Goal: Find specific page/section

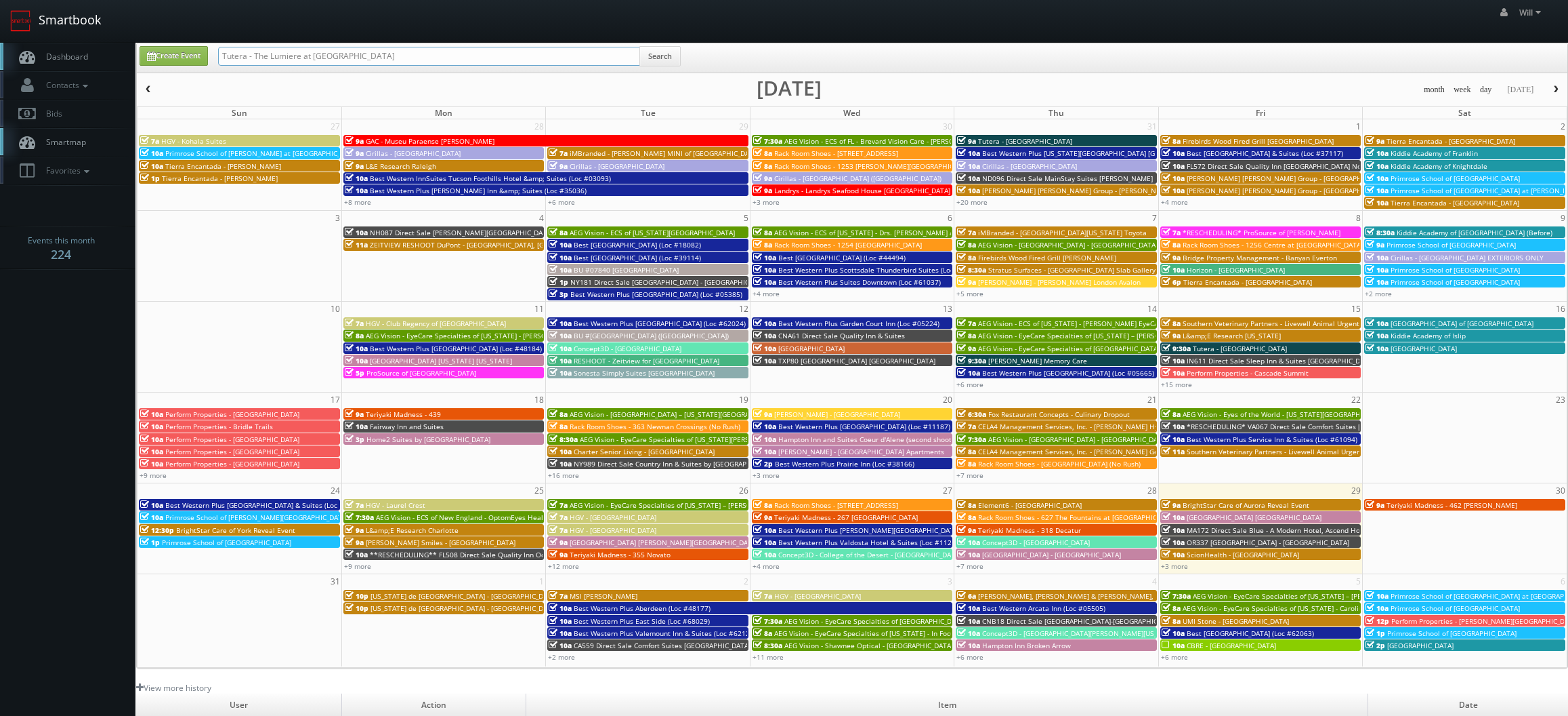
drag, startPoint x: 428, startPoint y: 59, endPoint x: 52, endPoint y: 32, distance: 377.0
click at [53, 34] on body "Smartbook Toggle Side Navigation Toggle Top Navigation Will Will Profile Logout…" at bounding box center [784, 474] width 1568 height 947
paste input "(08-01-25) Firebirds Wood Fired Grill Fredericksburg"
drag, startPoint x: 265, startPoint y: 60, endPoint x: 41, endPoint y: 38, distance: 225.1
click at [41, 39] on body "Smartbook Toggle Side Navigation Toggle Top Navigation Will Will Profile Logout…" at bounding box center [784, 474] width 1568 height 947
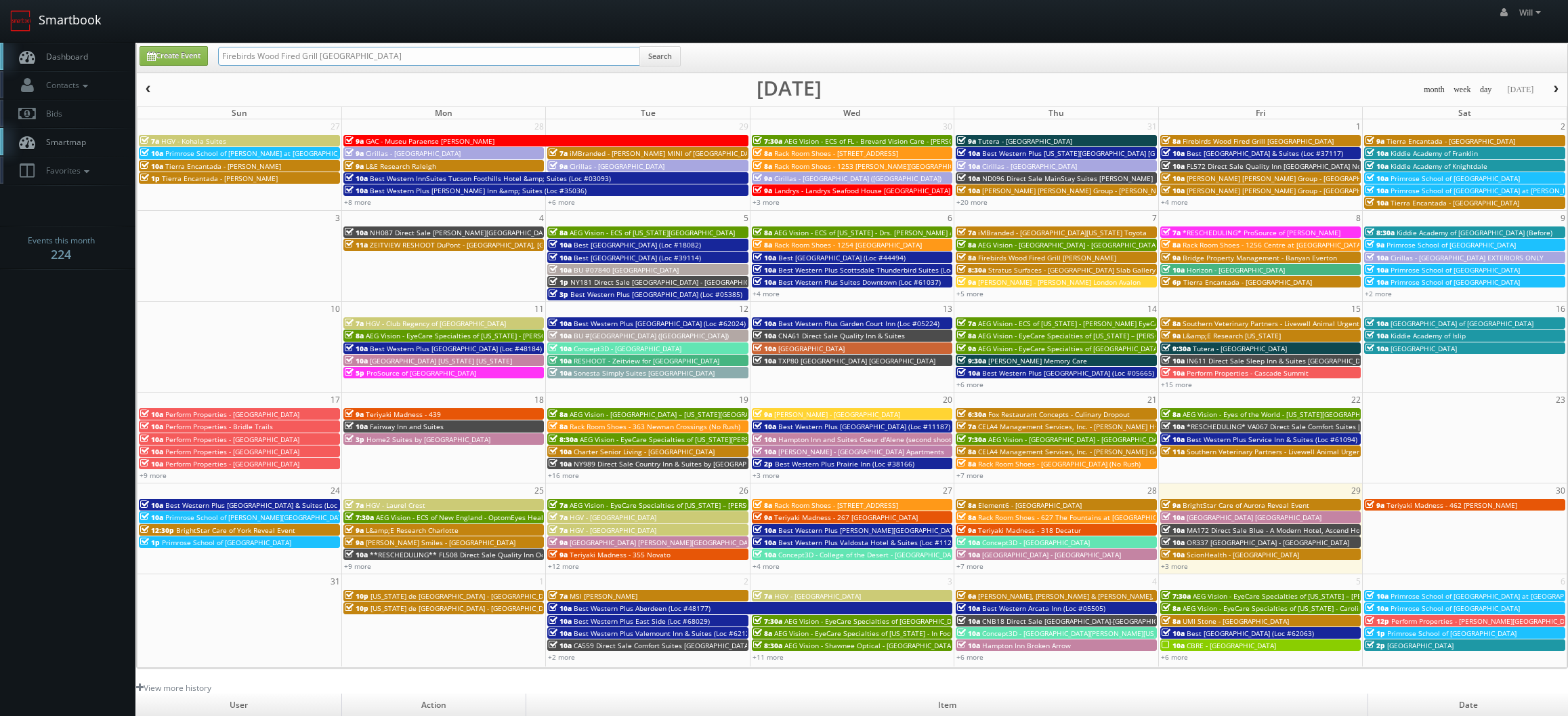
type input "Firebirds Wood Fired Grill [GEOGRAPHIC_DATA]"
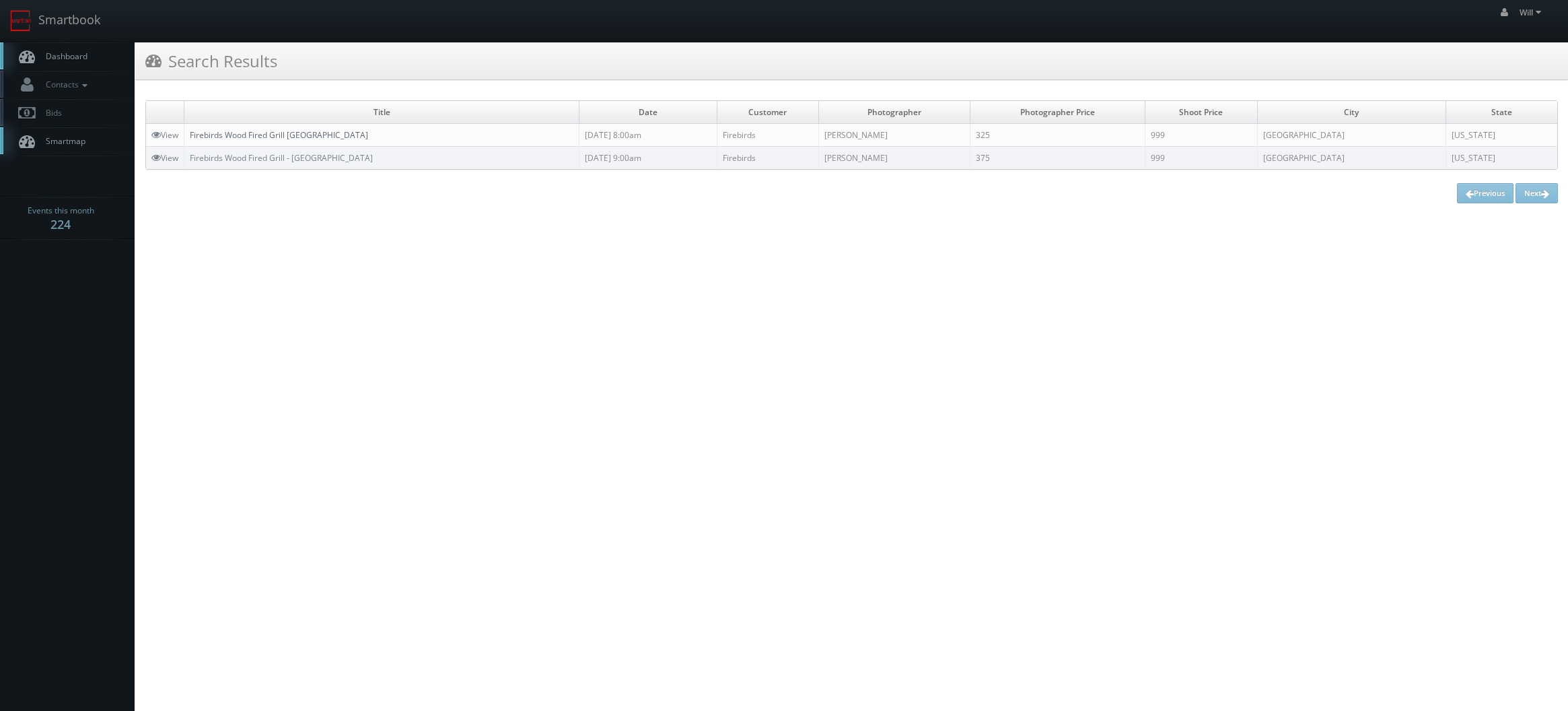
click at [236, 136] on link "Firebirds Wood Fired Grill [GEOGRAPHIC_DATA]" at bounding box center [278, 135] width 178 height 11
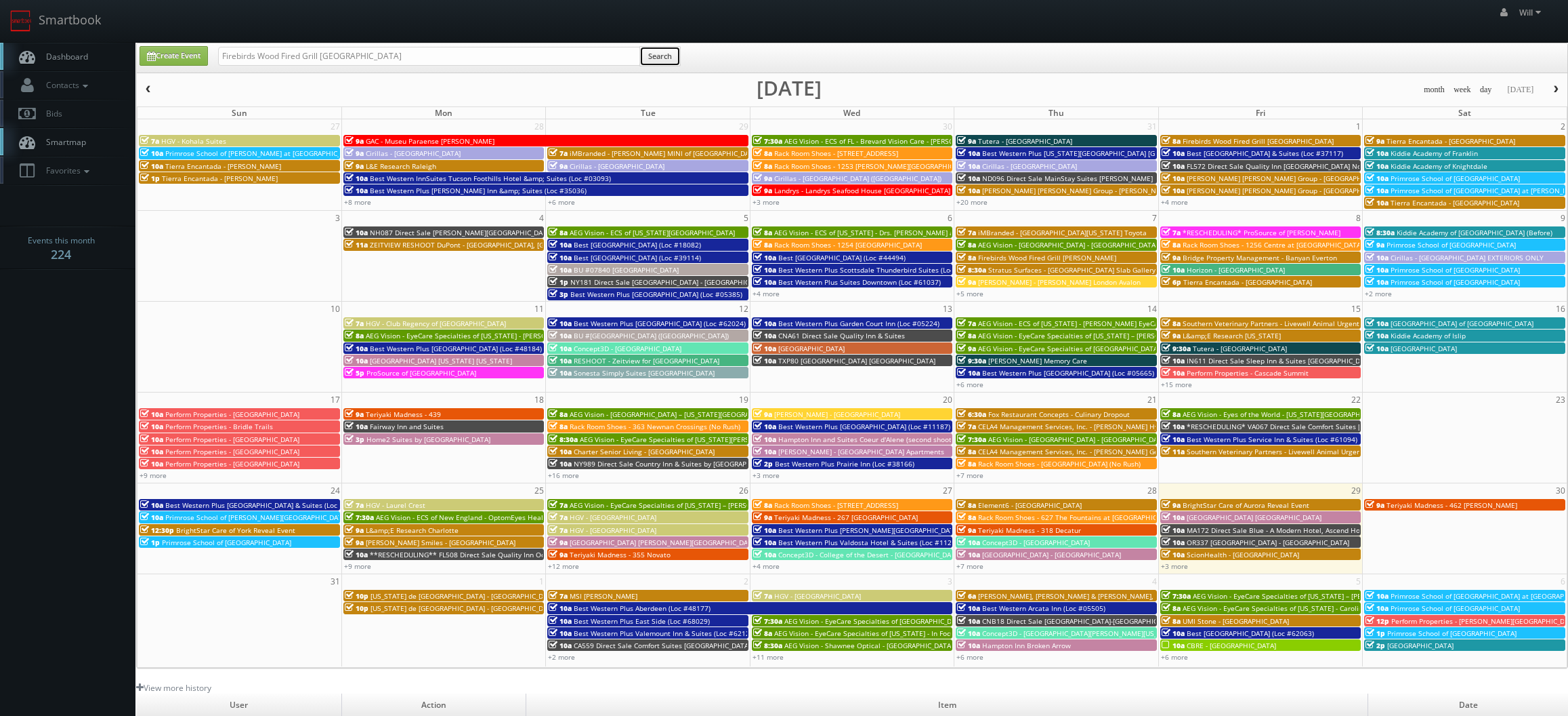
click at [671, 56] on button "Search" at bounding box center [660, 56] width 41 height 20
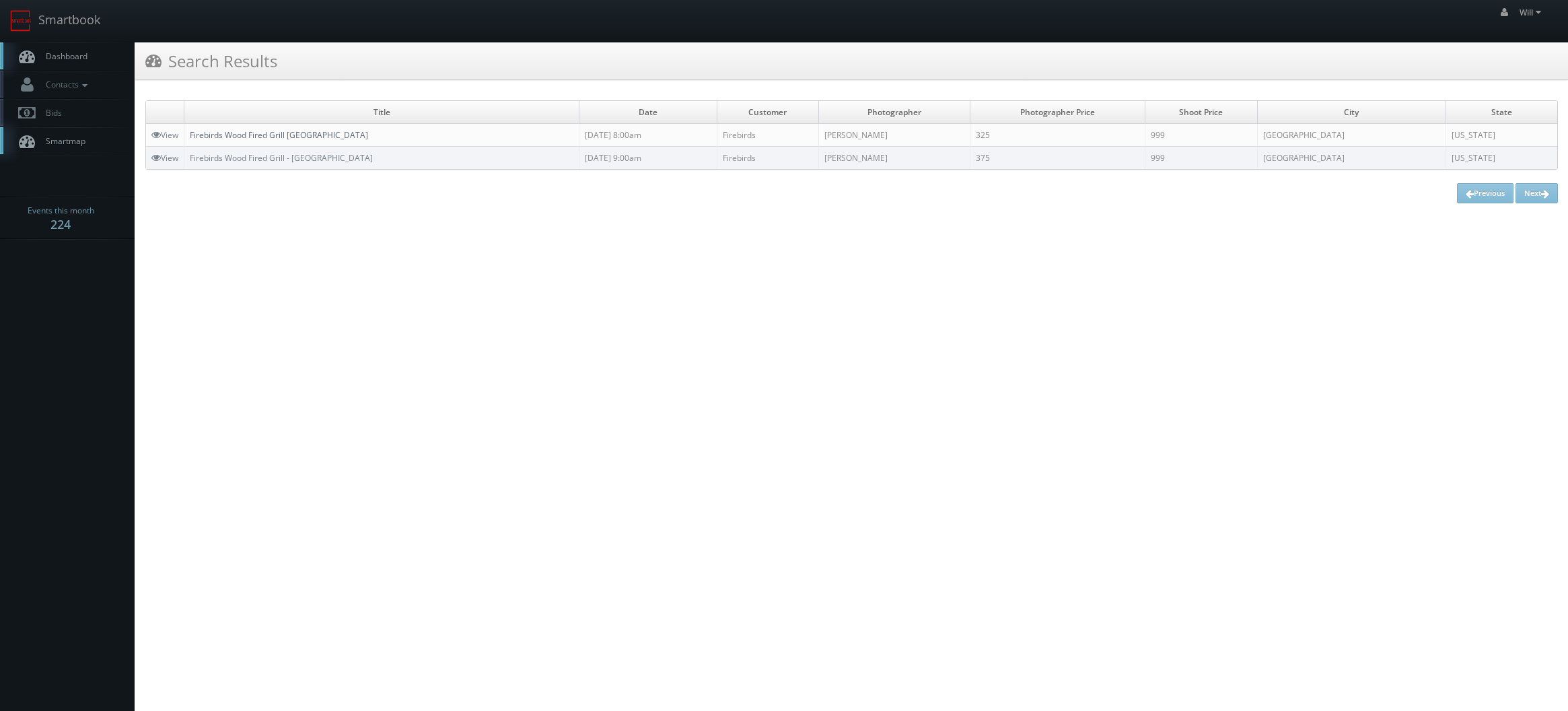
click at [329, 136] on link "Firebirds Wood Fired Grill [GEOGRAPHIC_DATA]" at bounding box center [278, 135] width 178 height 11
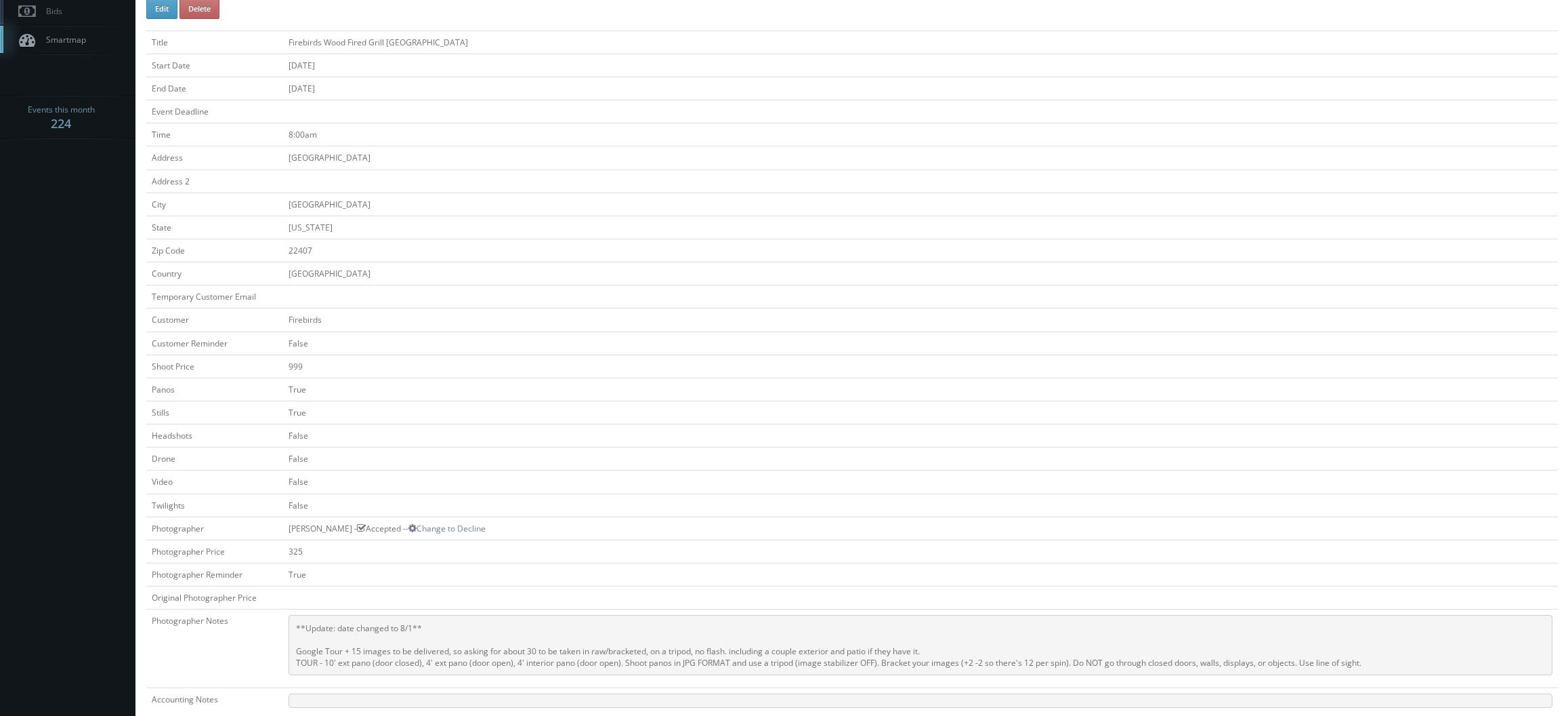
scroll to position [136, 0]
